Goal: Information Seeking & Learning: Learn about a topic

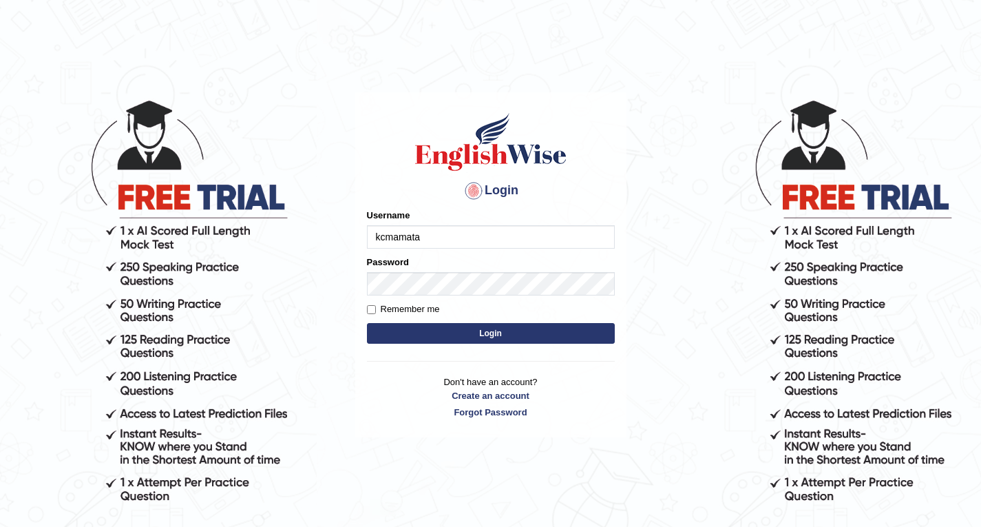
type input "kcmamata"
click at [493, 337] on button "Login" at bounding box center [491, 333] width 248 height 21
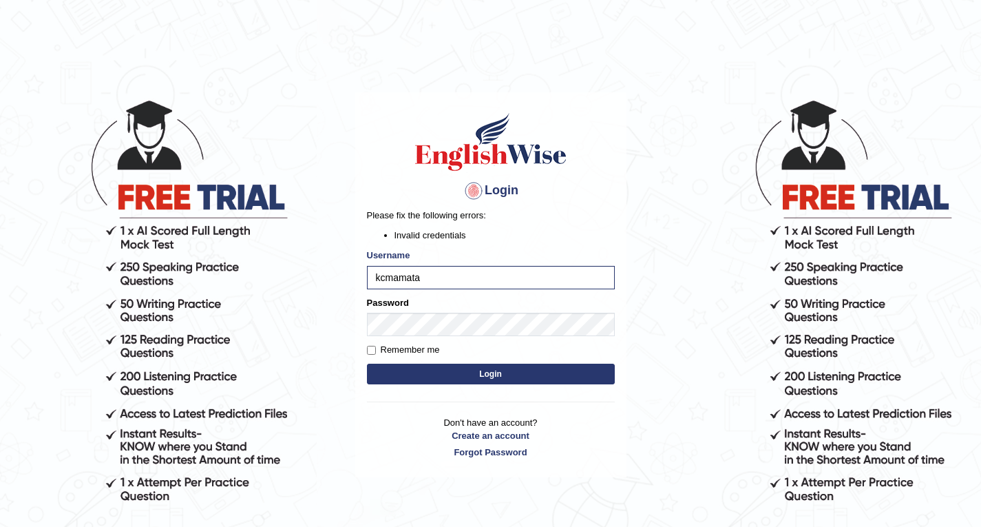
click at [459, 369] on button "Login" at bounding box center [491, 374] width 248 height 21
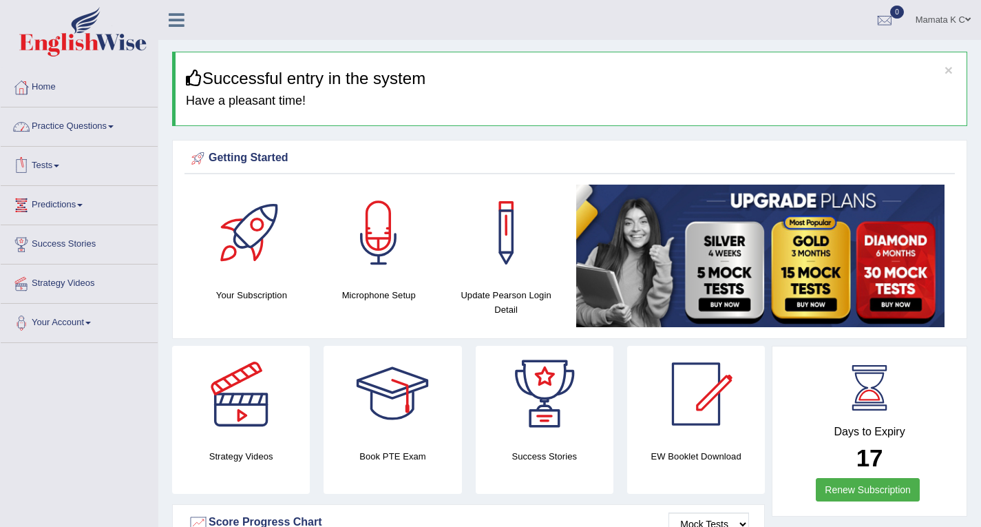
click at [87, 134] on link "Practice Questions" at bounding box center [79, 124] width 157 height 34
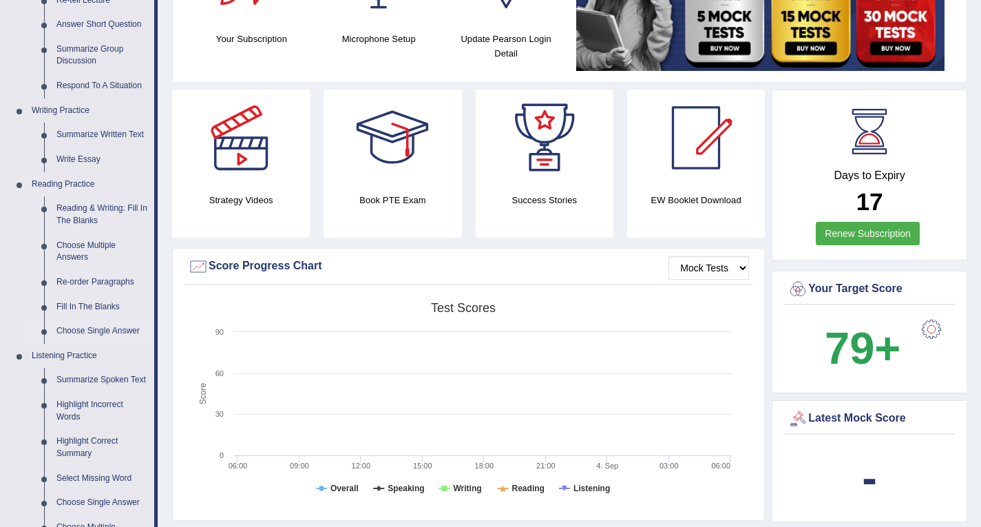
scroll to position [138, 0]
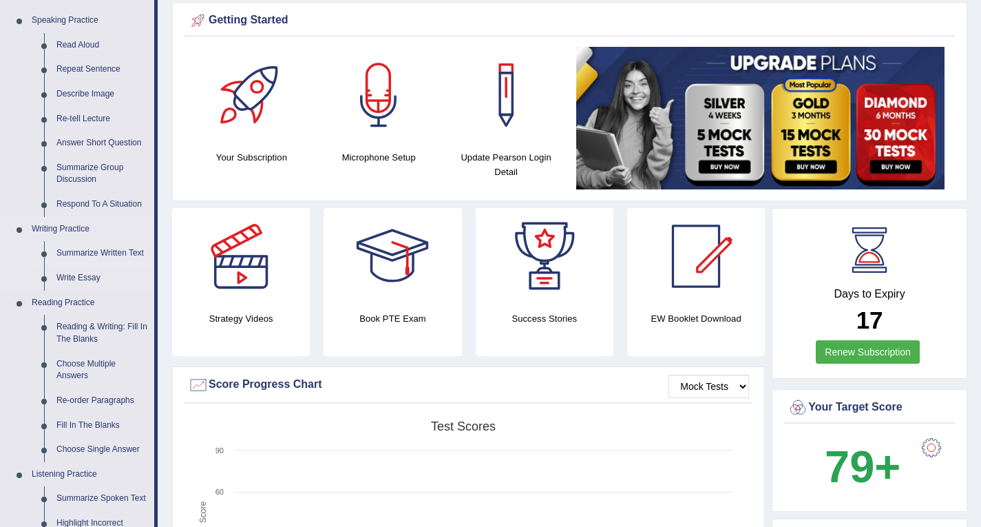
click at [112, 252] on link "Summarize Written Text" at bounding box center [102, 253] width 104 height 25
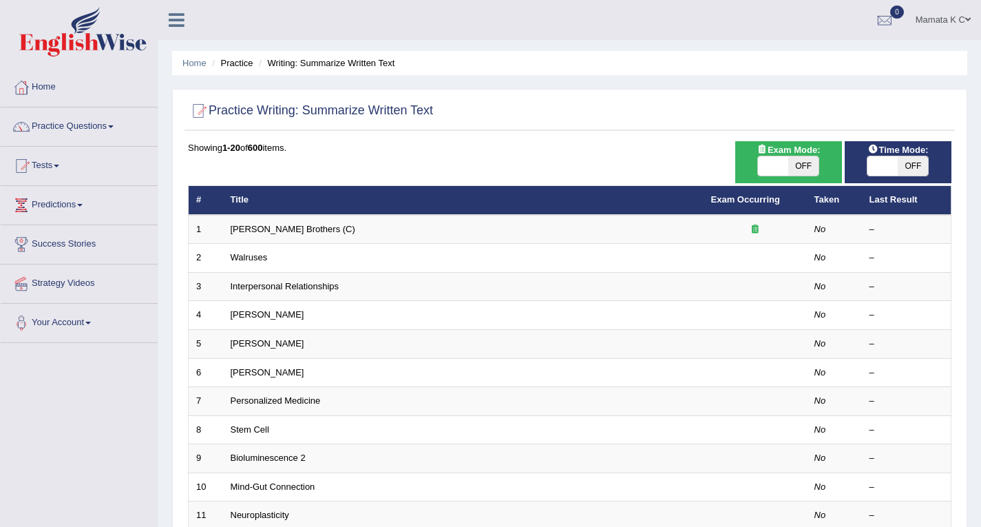
click at [920, 166] on span "OFF" at bounding box center [913, 165] width 30 height 19
checkbox input "true"
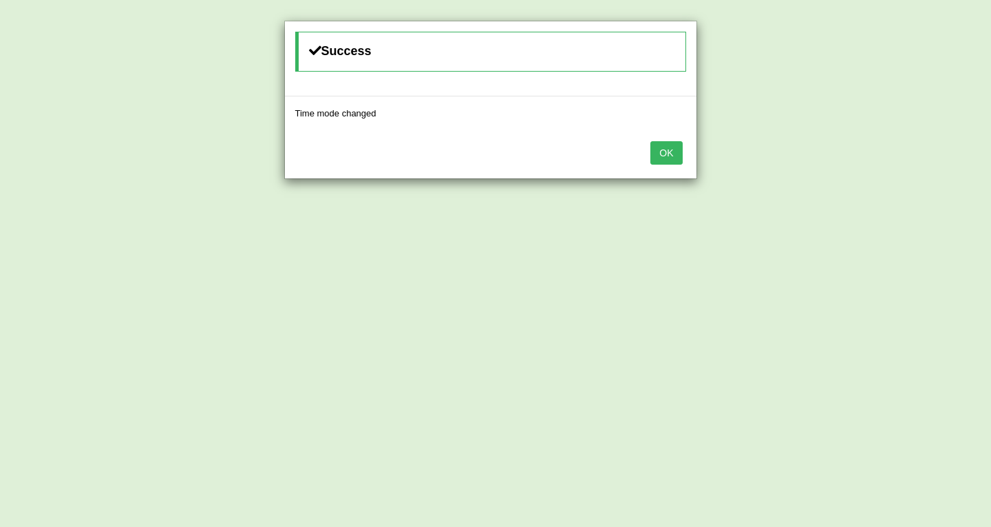
click at [671, 156] on button "OK" at bounding box center [667, 152] width 32 height 23
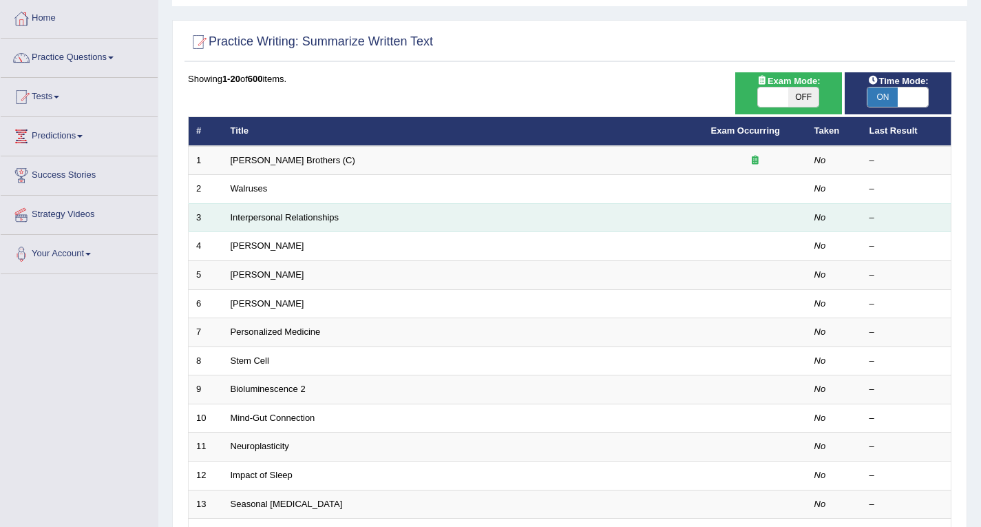
scroll to position [138, 0]
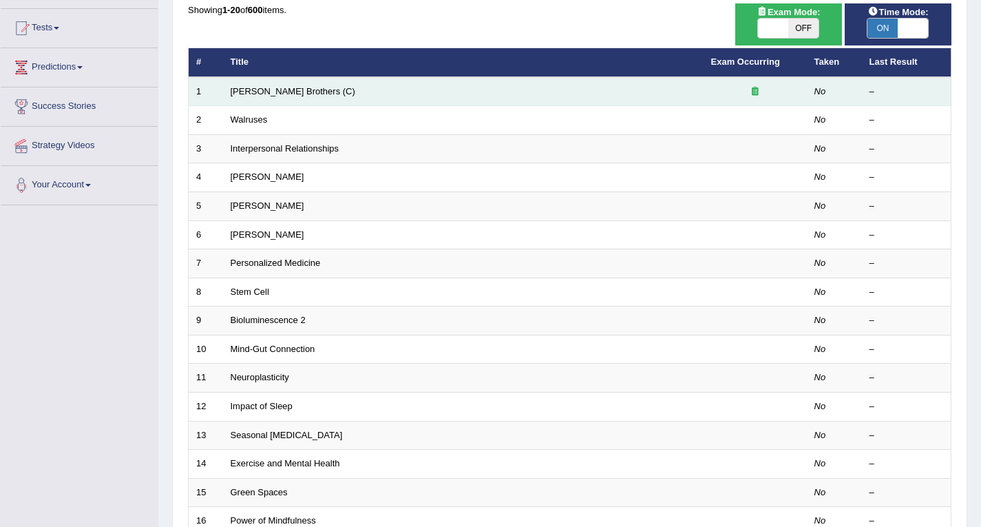
click at [339, 87] on td "[PERSON_NAME] Brothers (C)" at bounding box center [463, 91] width 481 height 29
click at [266, 91] on link "[PERSON_NAME] Brothers (C)" at bounding box center [293, 91] width 125 height 10
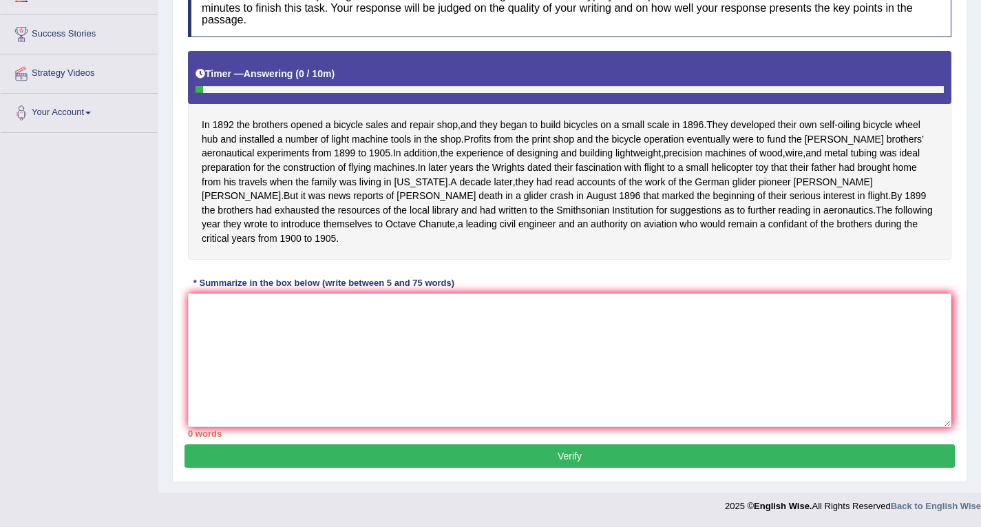
scroll to position [224, 0]
click at [377, 309] on textarea at bounding box center [570, 360] width 764 height 134
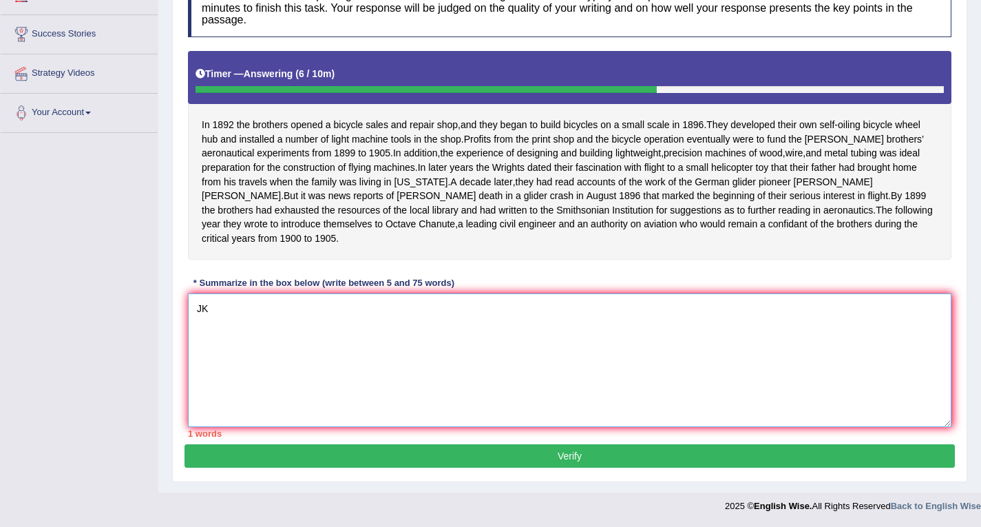
type textarea "J"
type textarea "t"
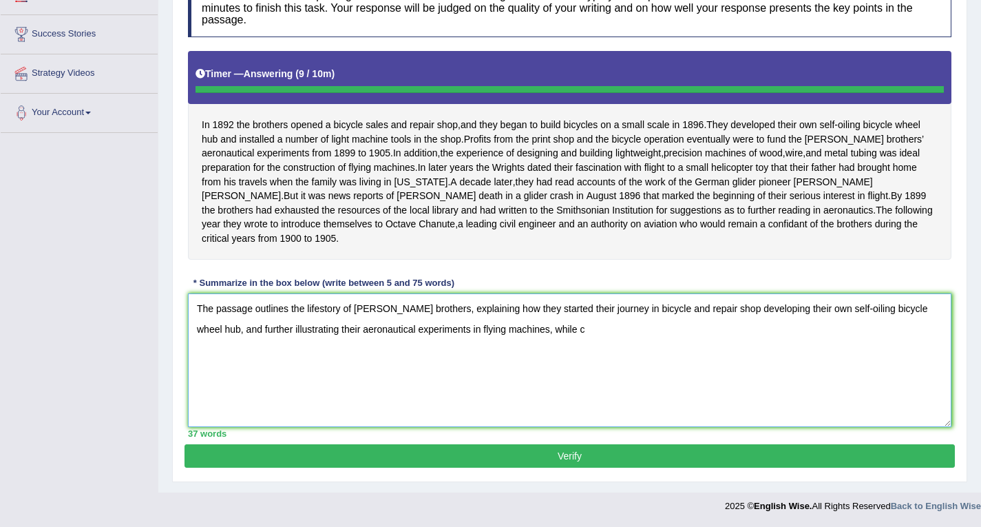
type textarea "The passage outlines the lifestory of [PERSON_NAME] brothers, explaining how th…"
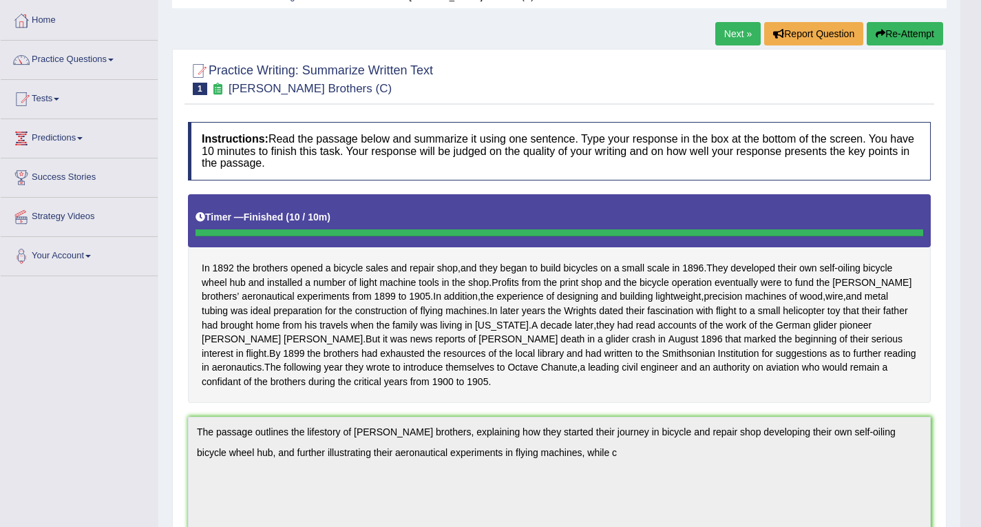
scroll to position [0, 0]
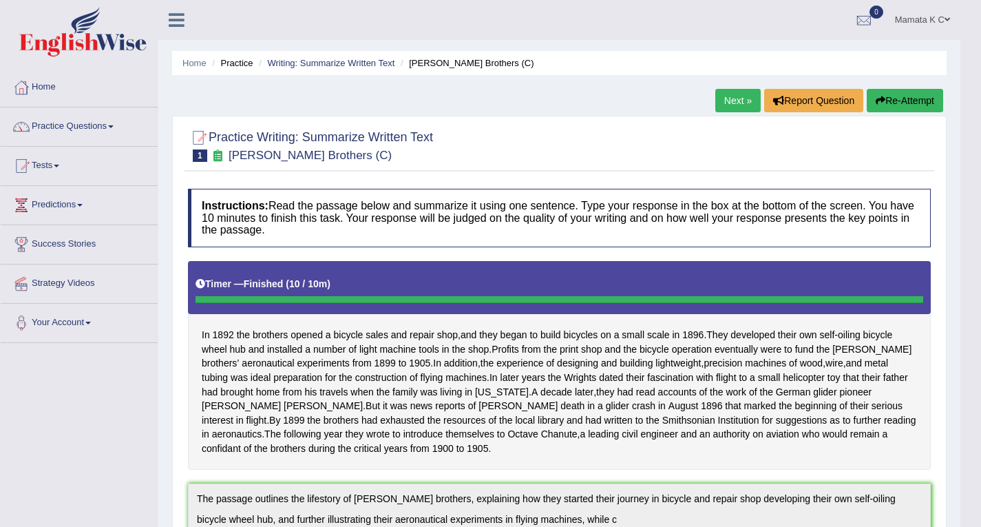
click at [900, 101] on button "Re-Attempt" at bounding box center [905, 100] width 76 height 23
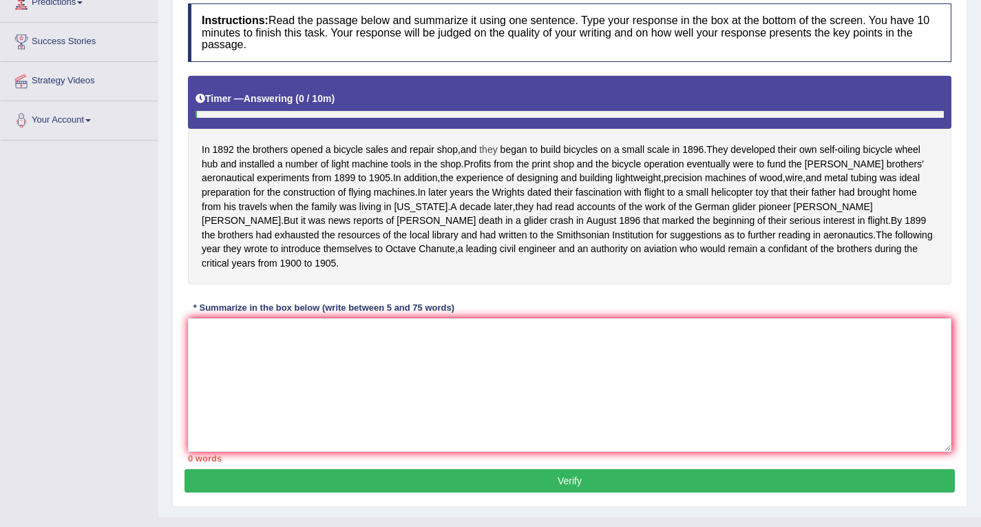
scroll to position [242, 0]
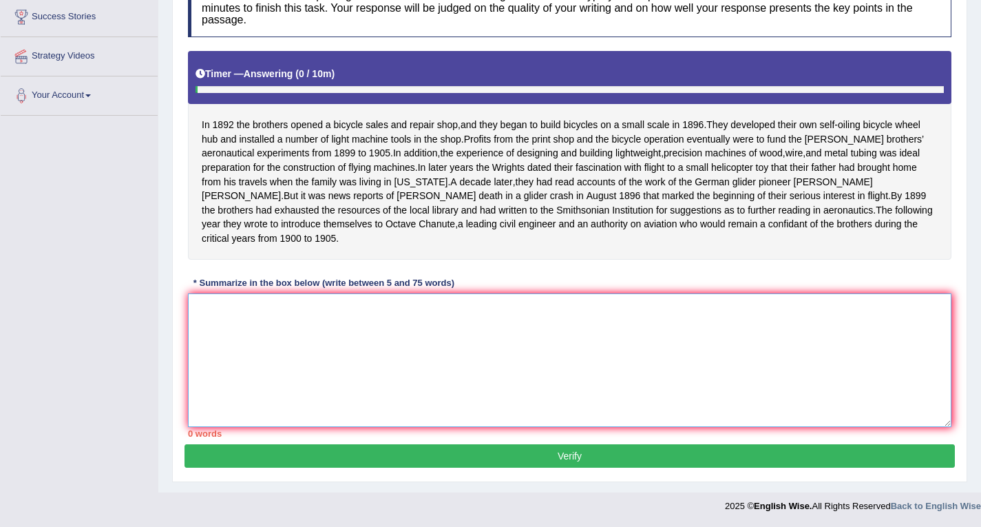
click at [377, 336] on textarea at bounding box center [570, 360] width 764 height 134
paste textarea "The passage outlines the lifestory of [PERSON_NAME] brothers, explaining how th…"
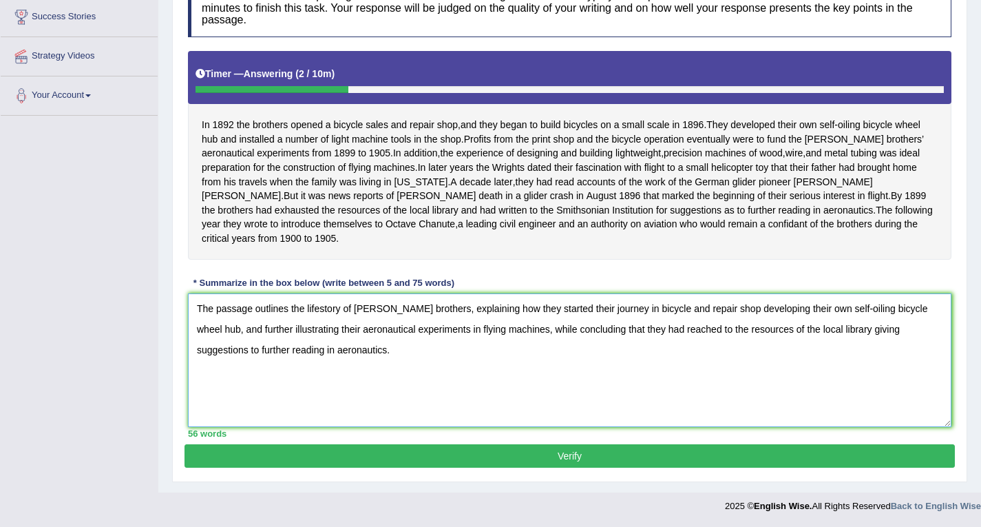
click at [340, 308] on textarea "The passage outlines the lifestory of [PERSON_NAME] brothers, explaining how th…" at bounding box center [570, 360] width 764 height 134
click at [909, 306] on textarea "The passage outlines the story of [PERSON_NAME] brothers, explaining how they s…" at bounding box center [570, 360] width 764 height 134
click at [279, 336] on textarea "The passage outlines the story of [PERSON_NAME] brothers, explaining how they s…" at bounding box center [570, 360] width 764 height 134
click at [399, 331] on textarea "The passage outlines the story of [PERSON_NAME] brothers, explaining how they s…" at bounding box center [570, 360] width 764 height 134
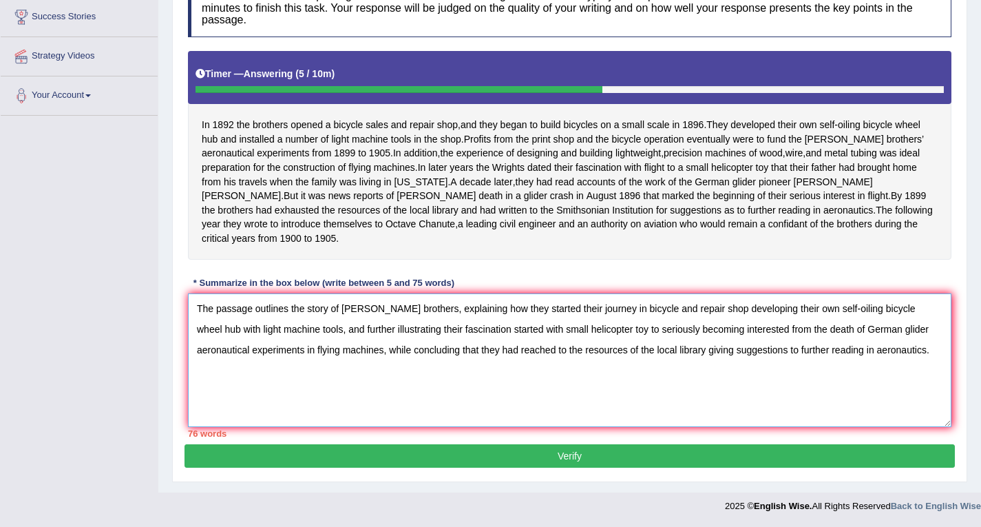
drag, startPoint x: 862, startPoint y: 326, endPoint x: 596, endPoint y: 327, distance: 265.8
click at [596, 327] on textarea "The passage outlines the story of [PERSON_NAME] brothers, explaining how they s…" at bounding box center [570, 360] width 764 height 134
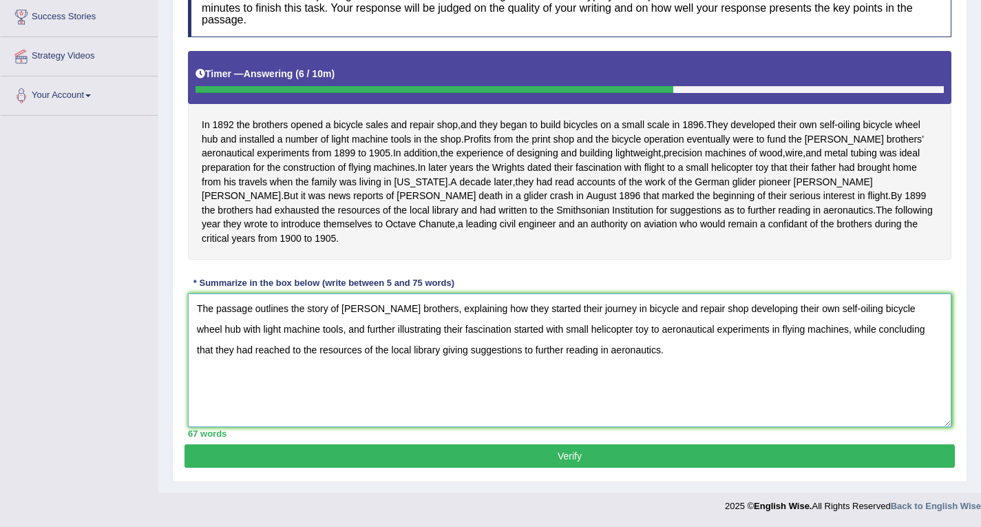
click at [602, 353] on textarea "The passage outlines the story of [PERSON_NAME] brothers, explaining how they s…" at bounding box center [570, 360] width 764 height 134
type textarea "The passage outlines the story of [PERSON_NAME] brothers, explaining how they s…"
click at [611, 454] on button "Verify" at bounding box center [570, 455] width 770 height 23
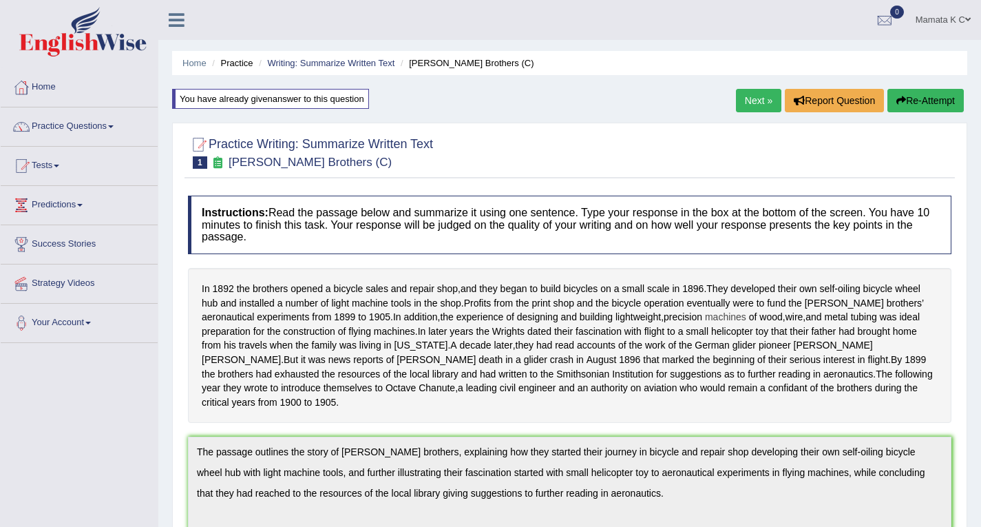
scroll to position [69, 0]
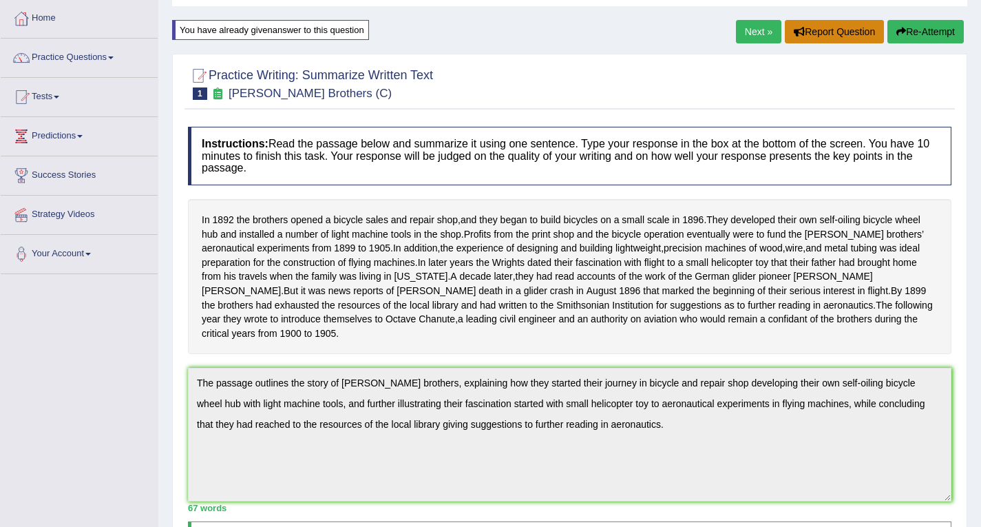
click at [854, 29] on button "Report Question" at bounding box center [834, 31] width 99 height 23
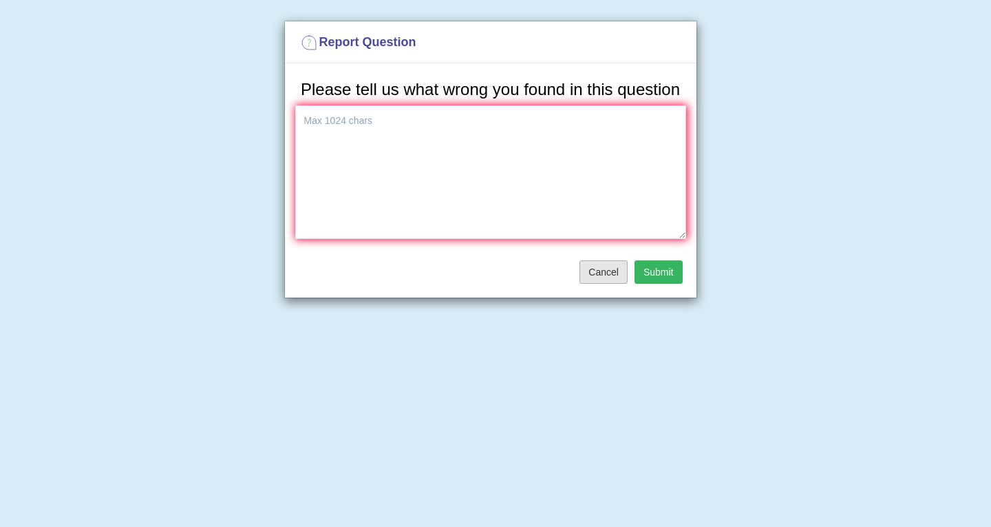
click at [607, 270] on button "Cancel" at bounding box center [604, 271] width 48 height 23
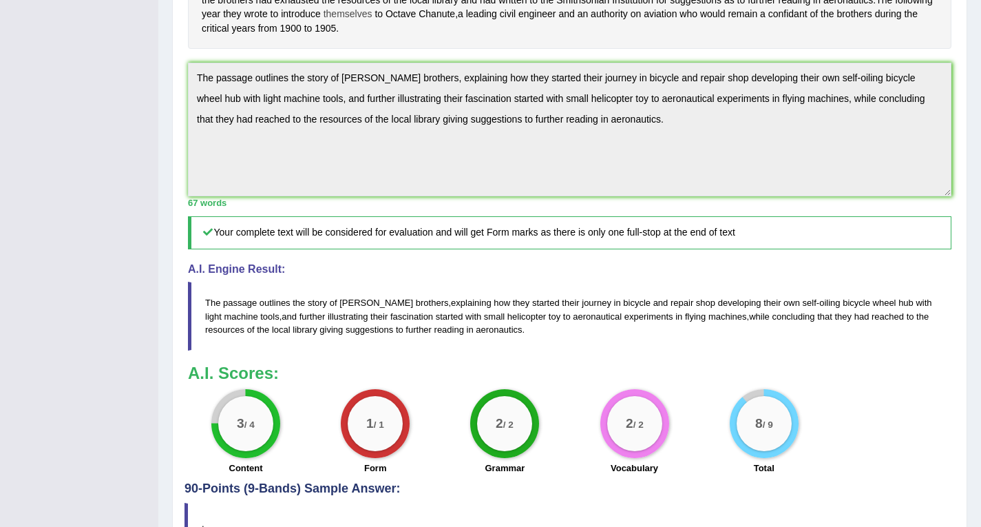
scroll to position [413, 0]
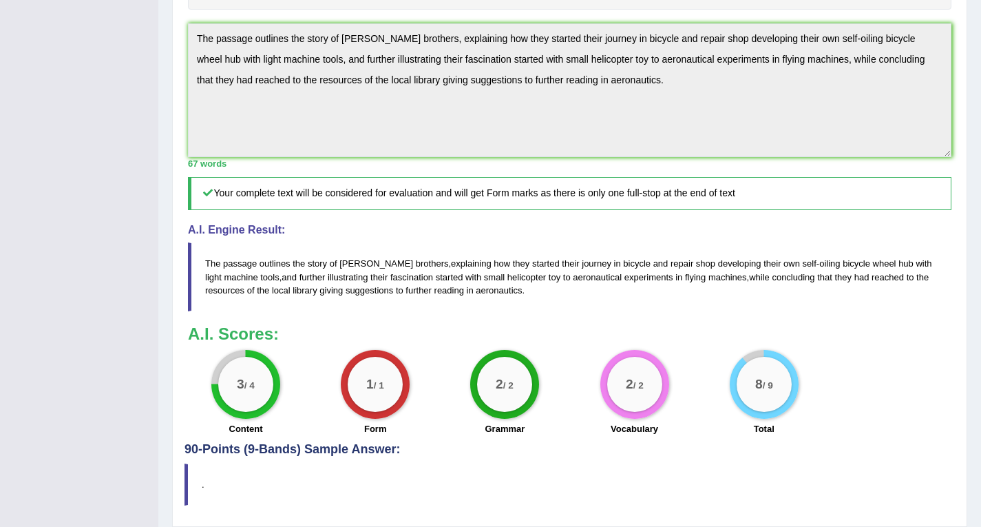
click at [500, 392] on big "2" at bounding box center [500, 384] width 8 height 15
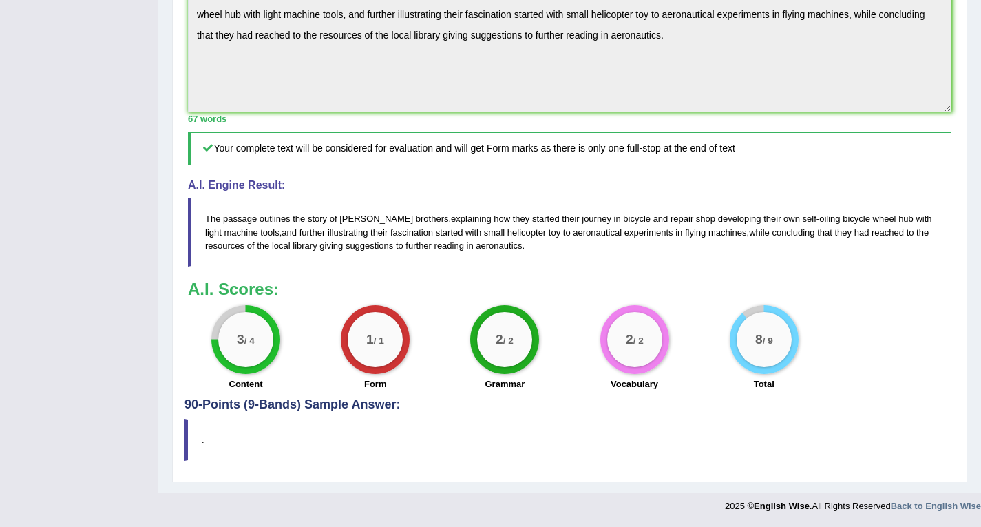
scroll to position [472, 0]
click at [233, 333] on div "3 / 4" at bounding box center [245, 339] width 55 height 55
click at [395, 331] on div "1 / 1" at bounding box center [375, 339] width 55 height 55
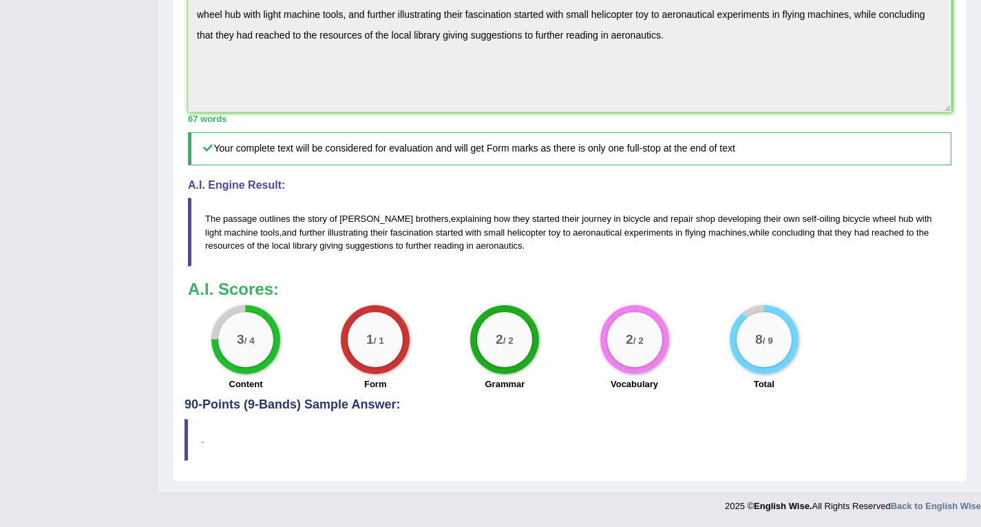
drag, startPoint x: 472, startPoint y: 327, endPoint x: 503, endPoint y: 340, distance: 34.3
click at [503, 340] on div "2 / 2" at bounding box center [504, 339] width 69 height 69
click at [518, 339] on div "2 / 2" at bounding box center [504, 339] width 55 height 55
click at [534, 326] on div "2 / 2" at bounding box center [504, 339] width 69 height 69
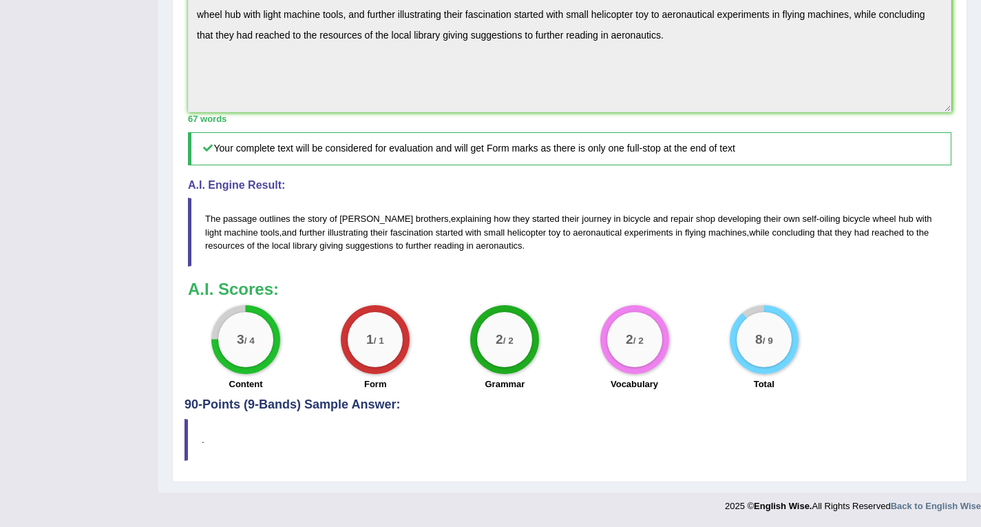
click at [650, 312] on div "2 / 2" at bounding box center [634, 339] width 69 height 69
drag, startPoint x: 650, startPoint y: 312, endPoint x: 744, endPoint y: 302, distance: 94.1
click at [675, 306] on div "2 / 2 Vocabulary" at bounding box center [633, 349] width 129 height 89
click at [777, 324] on div "8 / 9" at bounding box center [764, 339] width 55 height 55
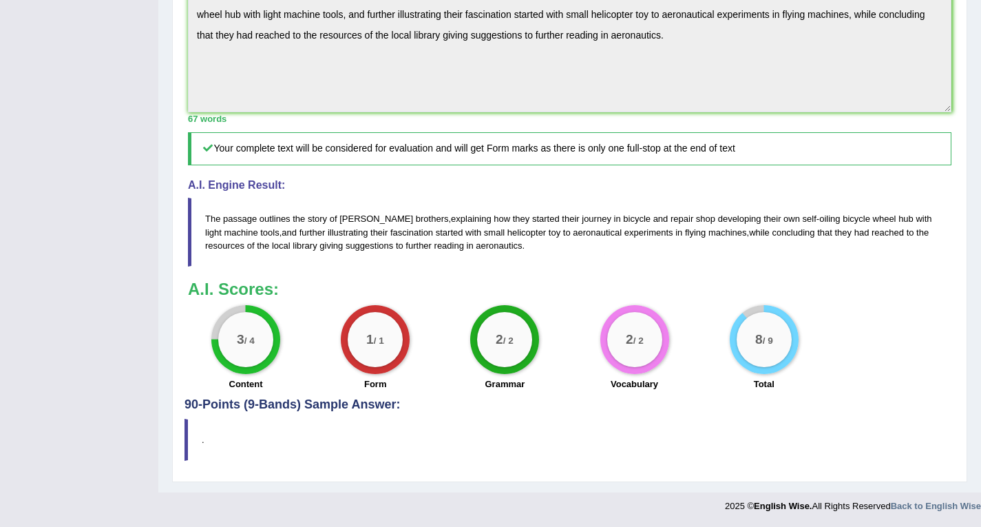
drag, startPoint x: 200, startPoint y: 212, endPoint x: 275, endPoint y: 275, distance: 97.7
click at [273, 275] on div "Instructions: Read the passage below and summarize it using one sentence. Type …" at bounding box center [570, 64] width 770 height 667
click at [216, 291] on b "A.I. Scores:" at bounding box center [233, 289] width 91 height 19
